Goal: Task Accomplishment & Management: Manage account settings

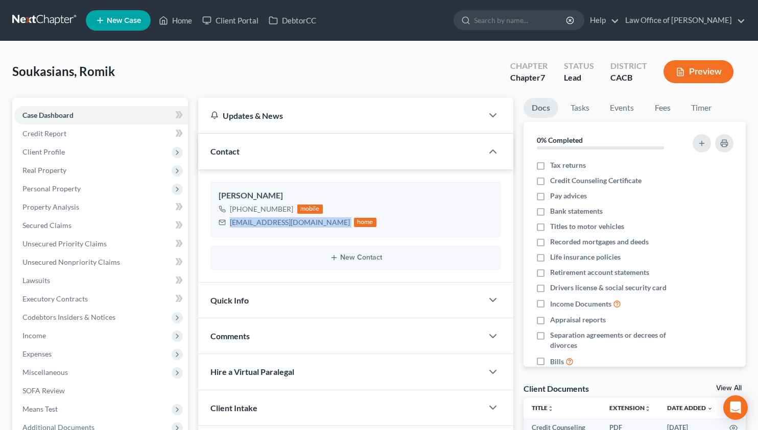
click at [22, 18] on link at bounding box center [44, 20] width 65 height 18
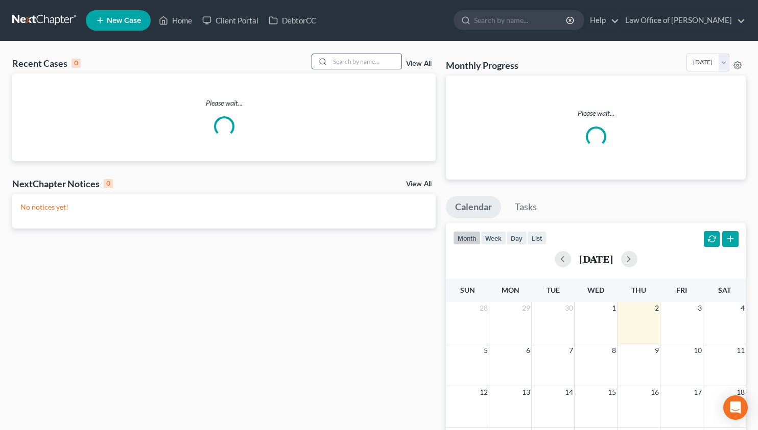
click at [388, 64] on input "search" at bounding box center [365, 61] width 71 height 15
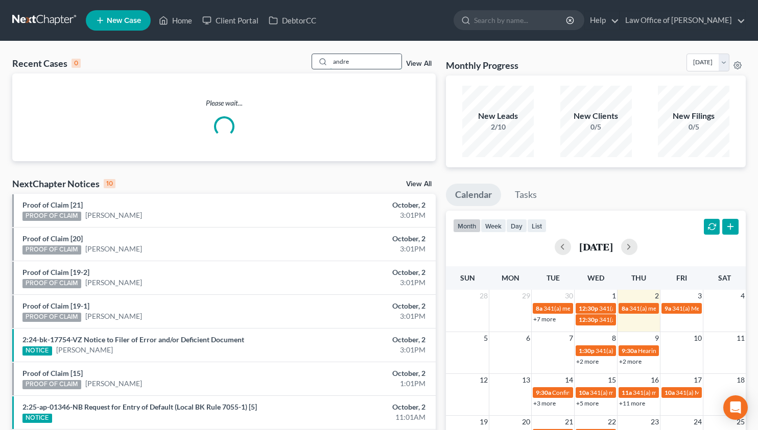
type input "andre"
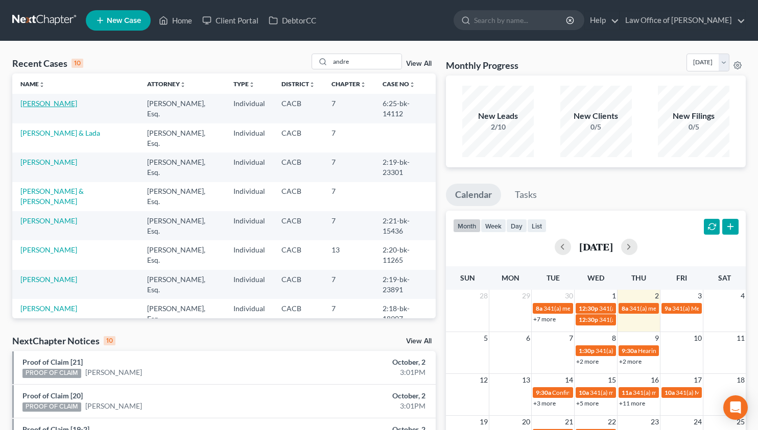
click at [47, 104] on link "Bartrosouf, Andre" at bounding box center [48, 103] width 57 height 9
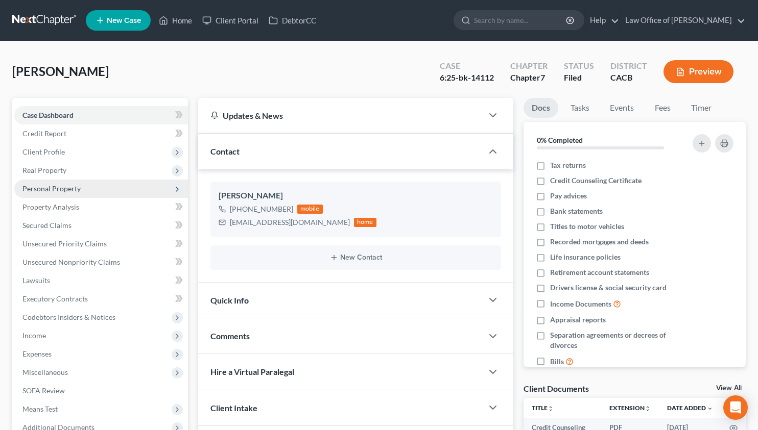
click at [74, 187] on span "Personal Property" at bounding box center [51, 188] width 58 height 9
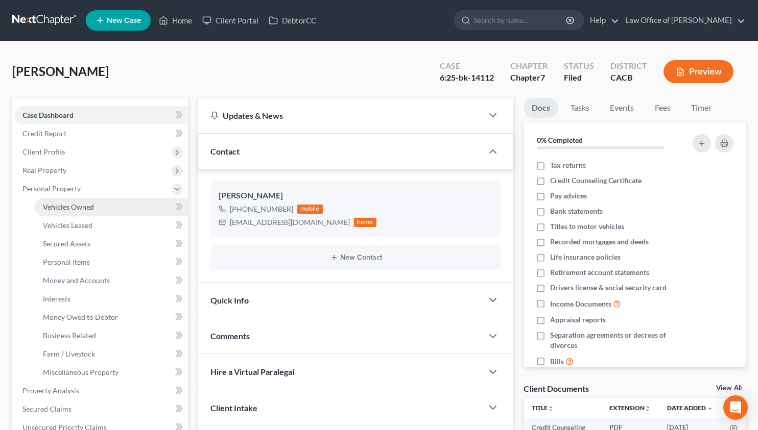
click at [82, 206] on span "Vehicles Owned" at bounding box center [68, 207] width 51 height 9
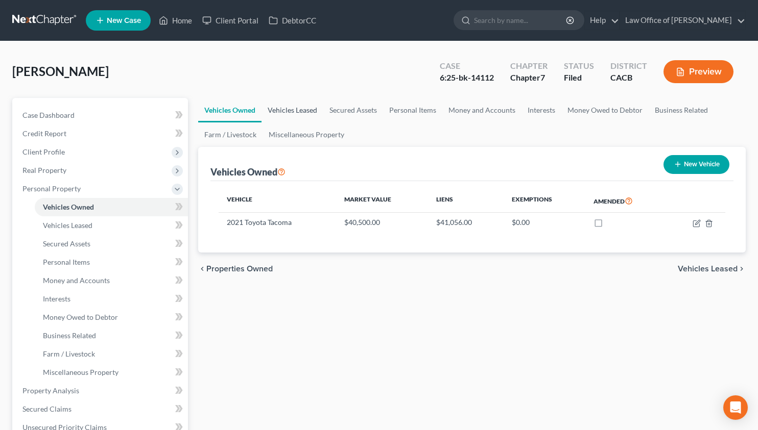
click at [294, 109] on link "Vehicles Leased" at bounding box center [292, 110] width 62 height 25
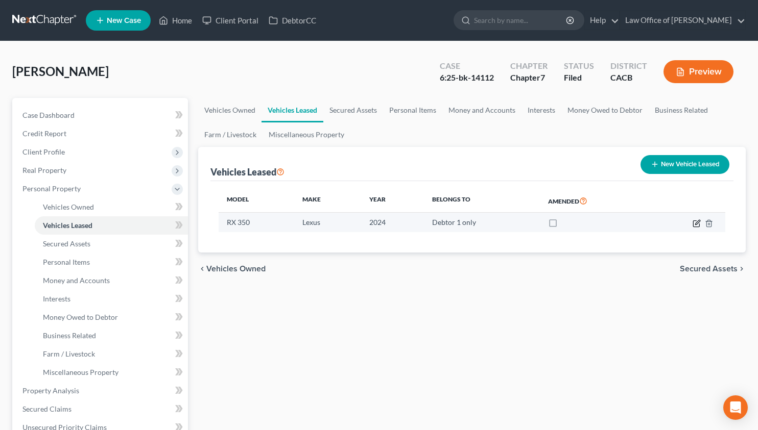
click at [696, 223] on icon "button" at bounding box center [697, 222] width 5 height 5
select select "0"
select select "2"
select select "0"
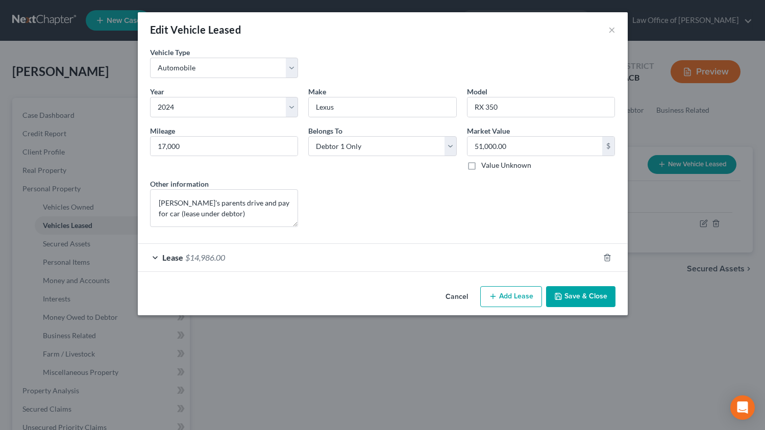
click at [448, 298] on button "Cancel" at bounding box center [457, 297] width 39 height 20
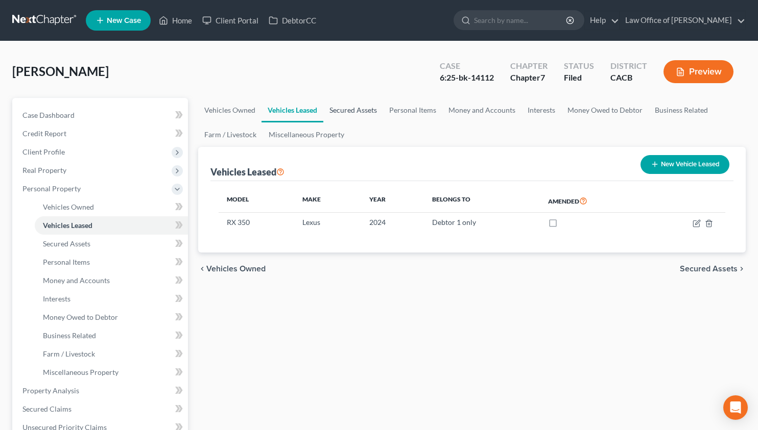
click at [360, 109] on link "Secured Assets" at bounding box center [353, 110] width 60 height 25
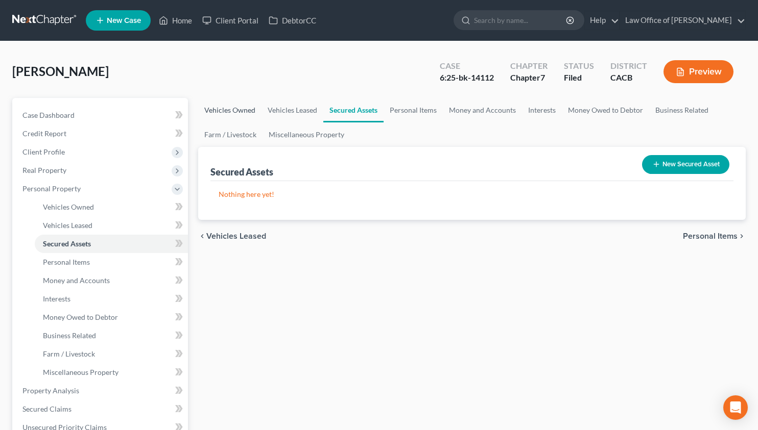
click at [227, 112] on link "Vehicles Owned" at bounding box center [229, 110] width 63 height 25
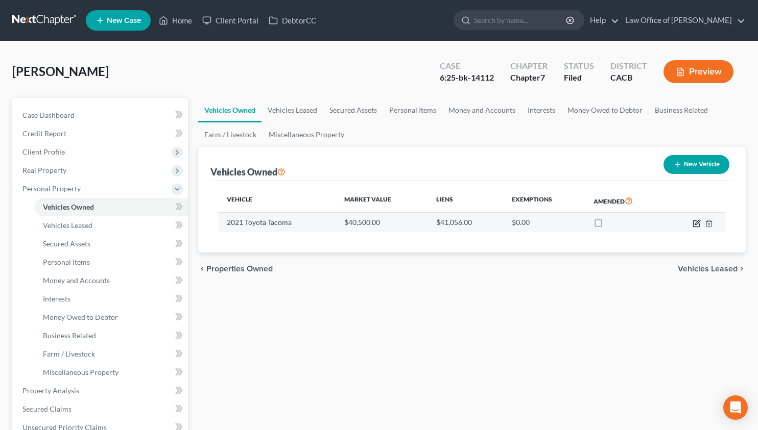
click at [696, 220] on icon "button" at bounding box center [696, 224] width 8 height 8
select select "0"
select select "5"
select select "3"
select select "0"
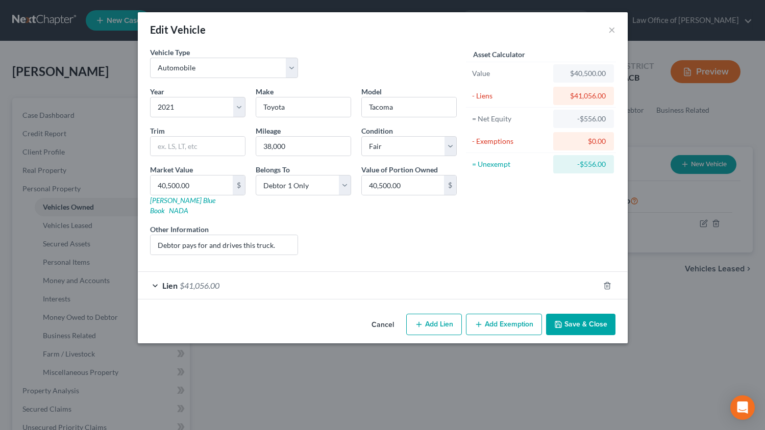
click at [379, 316] on button "Cancel" at bounding box center [383, 325] width 39 height 20
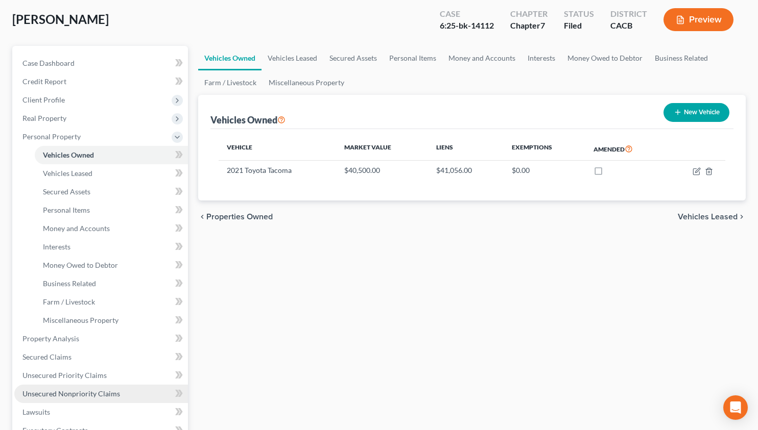
click at [110, 393] on span "Unsecured Nonpriority Claims" at bounding box center [71, 394] width 98 height 9
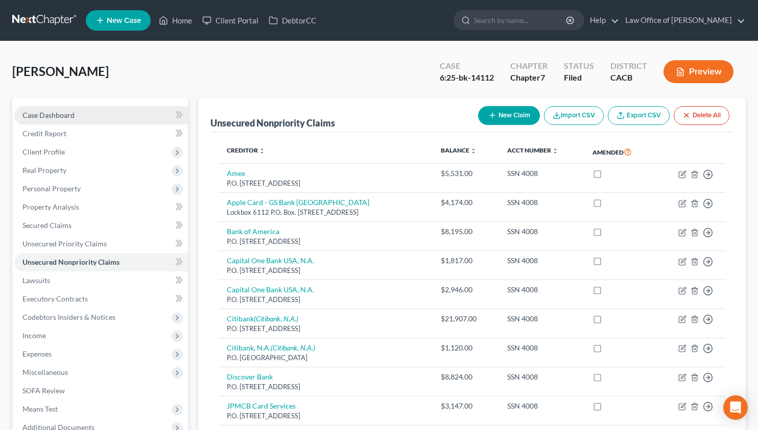
click at [66, 111] on span "Case Dashboard" at bounding box center [48, 115] width 52 height 9
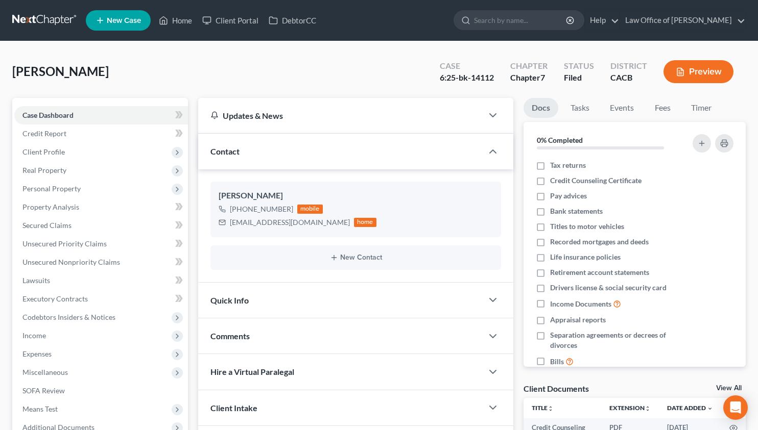
click at [33, 20] on link at bounding box center [44, 20] width 65 height 18
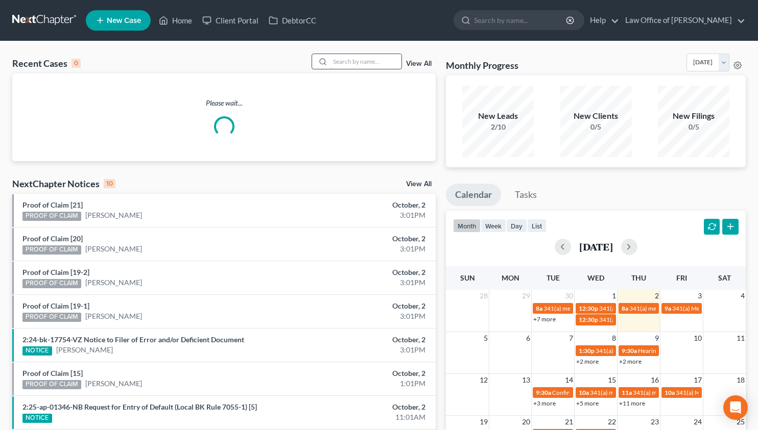
click at [364, 54] on input "search" at bounding box center [365, 61] width 71 height 15
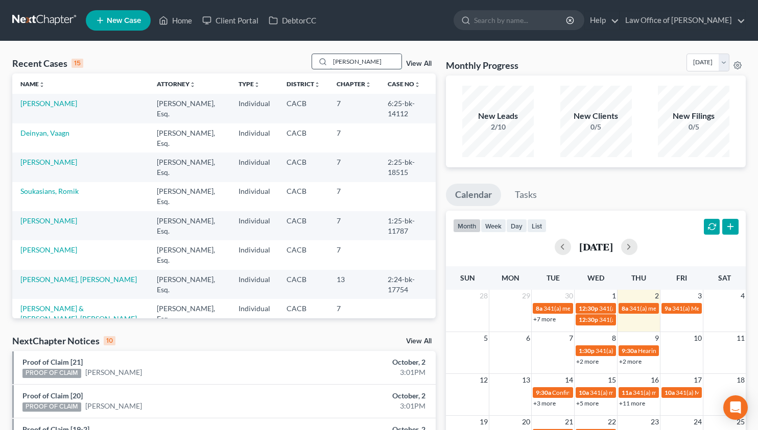
type input "khachik"
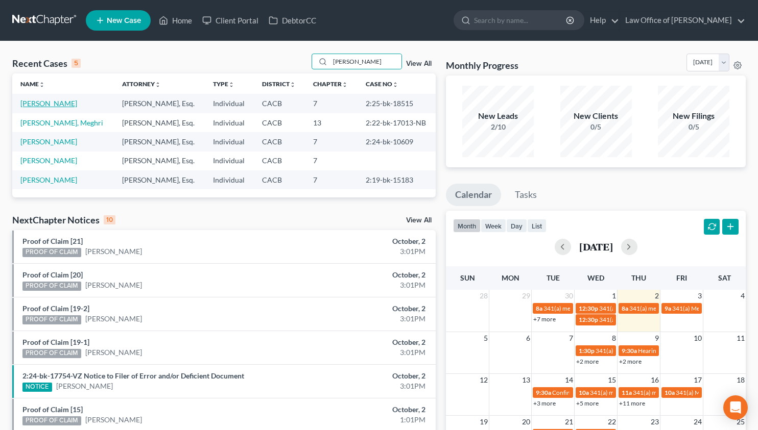
click at [50, 103] on link "Kyureghyan, Khachik" at bounding box center [48, 103] width 57 height 9
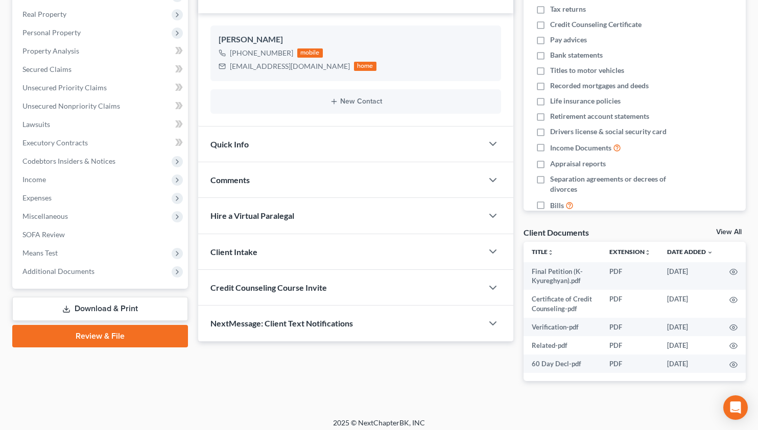
scroll to position [162, 0]
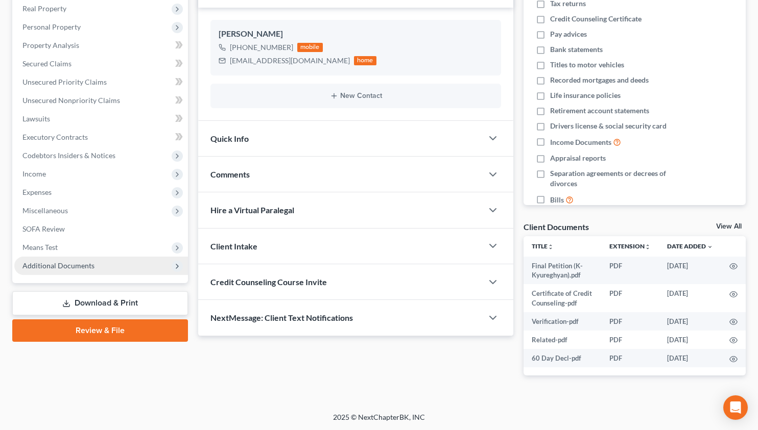
click at [84, 262] on span "Additional Documents" at bounding box center [58, 265] width 72 height 9
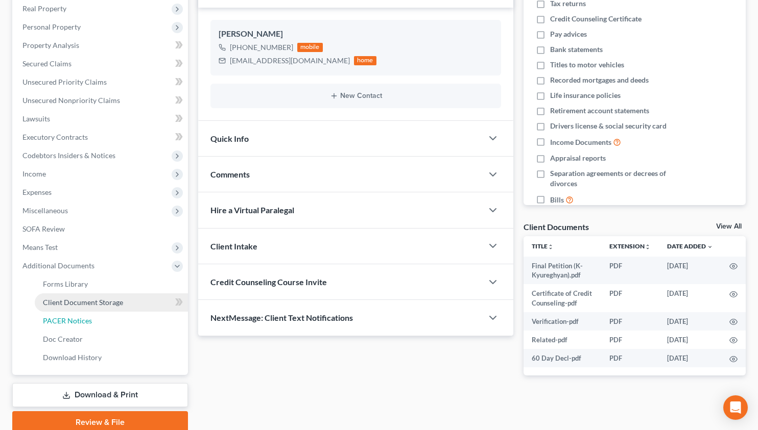
drag, startPoint x: 98, startPoint y: 318, endPoint x: 122, endPoint y: 324, distance: 25.3
click at [98, 319] on link "PACER Notices" at bounding box center [111, 321] width 153 height 18
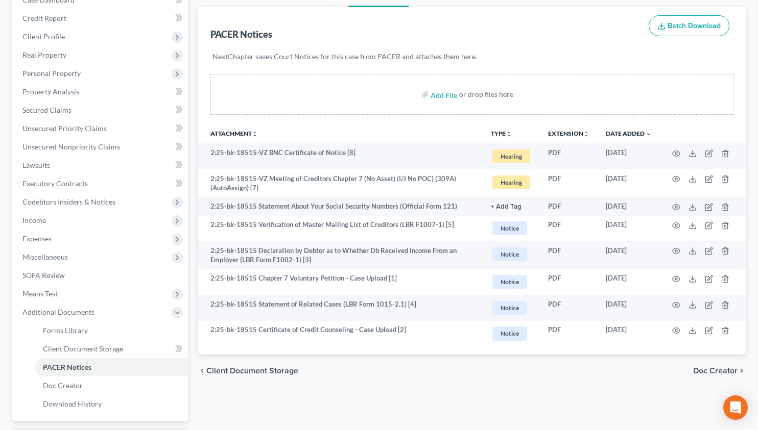
scroll to position [63, 0]
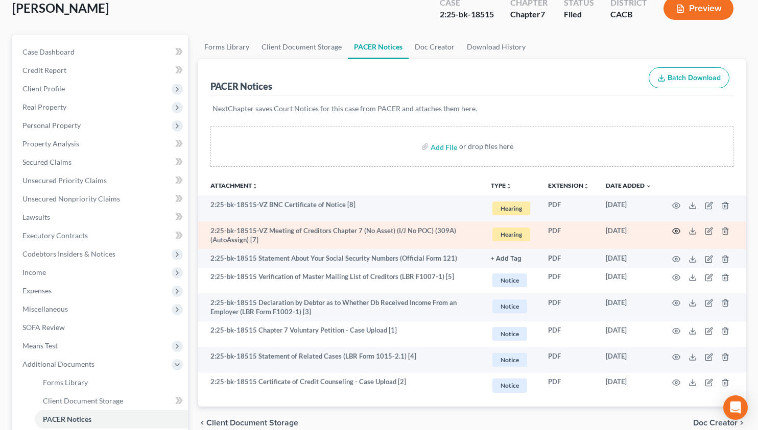
click at [677, 231] on circle "button" at bounding box center [676, 231] width 2 height 2
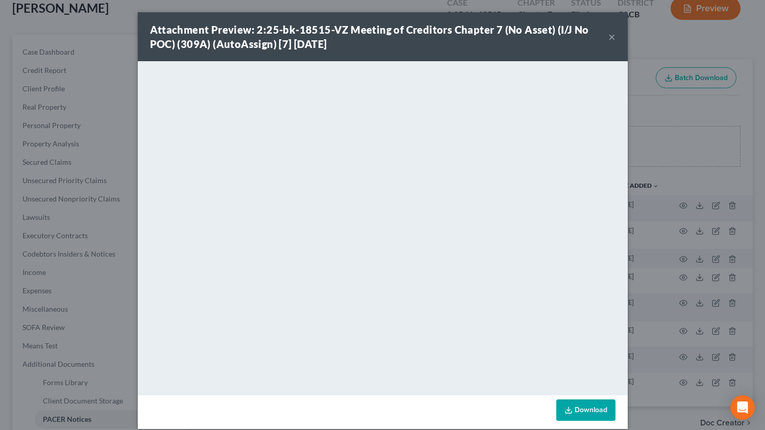
click at [609, 37] on button "×" at bounding box center [612, 37] width 7 height 12
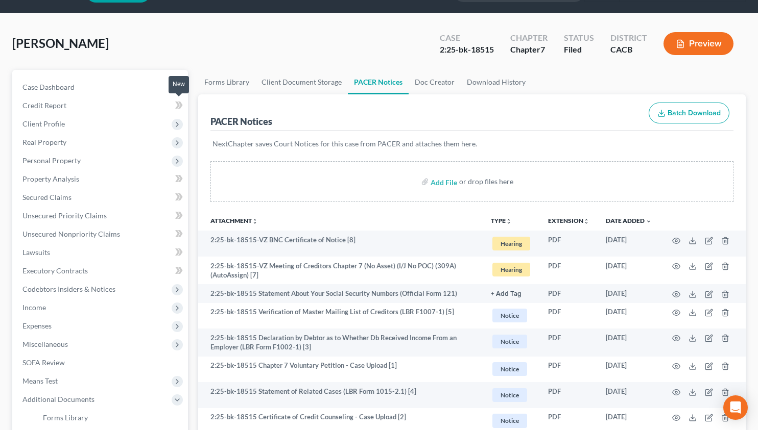
scroll to position [0, 0]
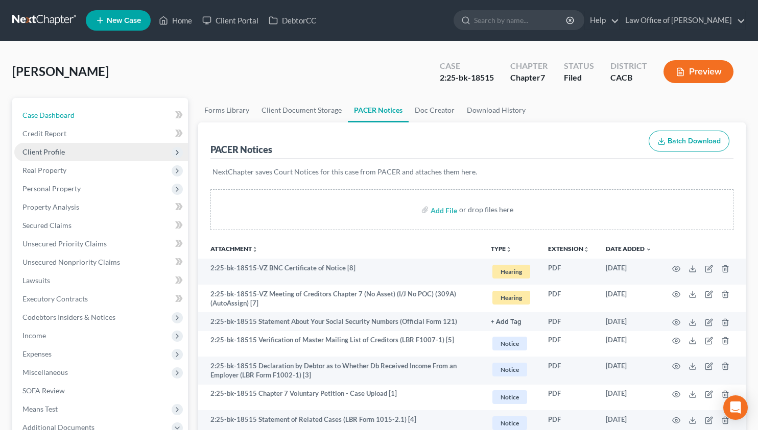
click at [64, 115] on span "Case Dashboard" at bounding box center [48, 115] width 52 height 9
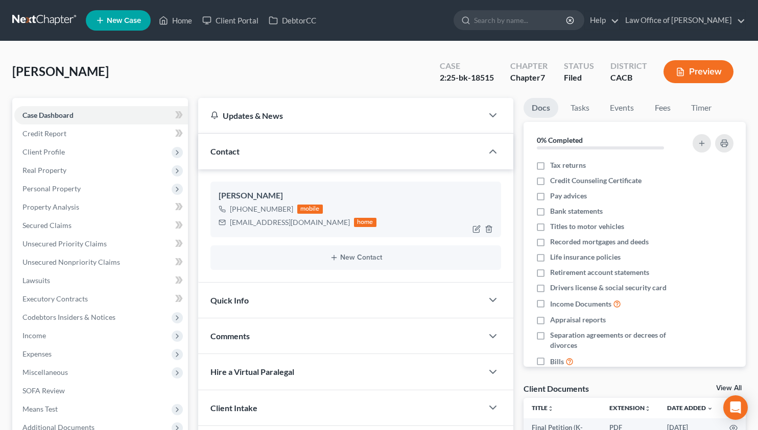
click at [246, 223] on div "kkyureghyan22@gmail.com" at bounding box center [290, 223] width 120 height 10
copy div "kkyureghyan22@gmail.com"
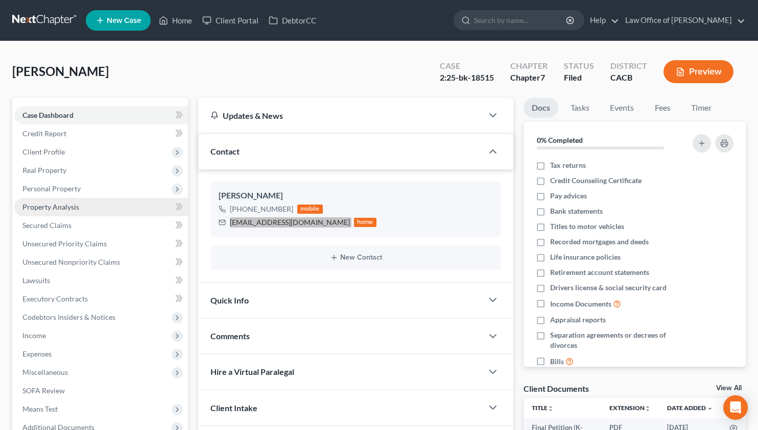
scroll to position [162, 0]
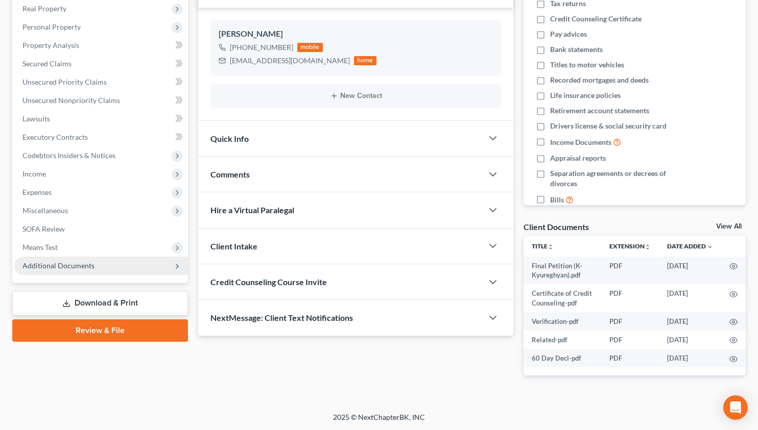
click at [84, 263] on span "Additional Documents" at bounding box center [58, 265] width 72 height 9
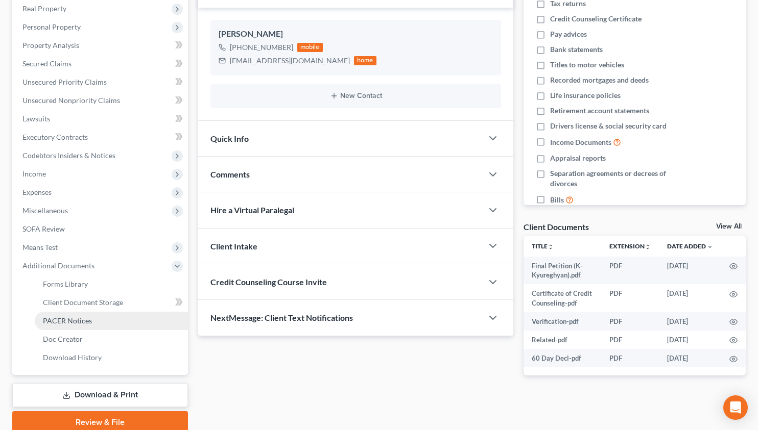
click at [91, 320] on link "PACER Notices" at bounding box center [111, 321] width 153 height 18
